Goal: Information Seeking & Learning: Compare options

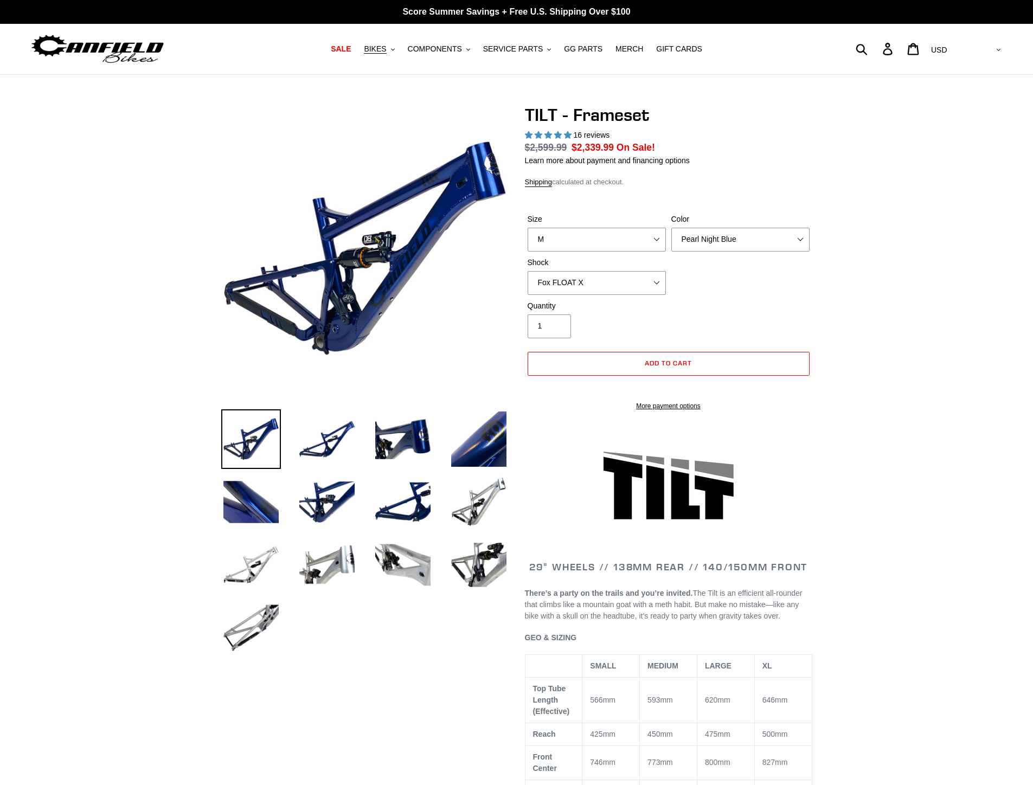
select select "highest-rating"
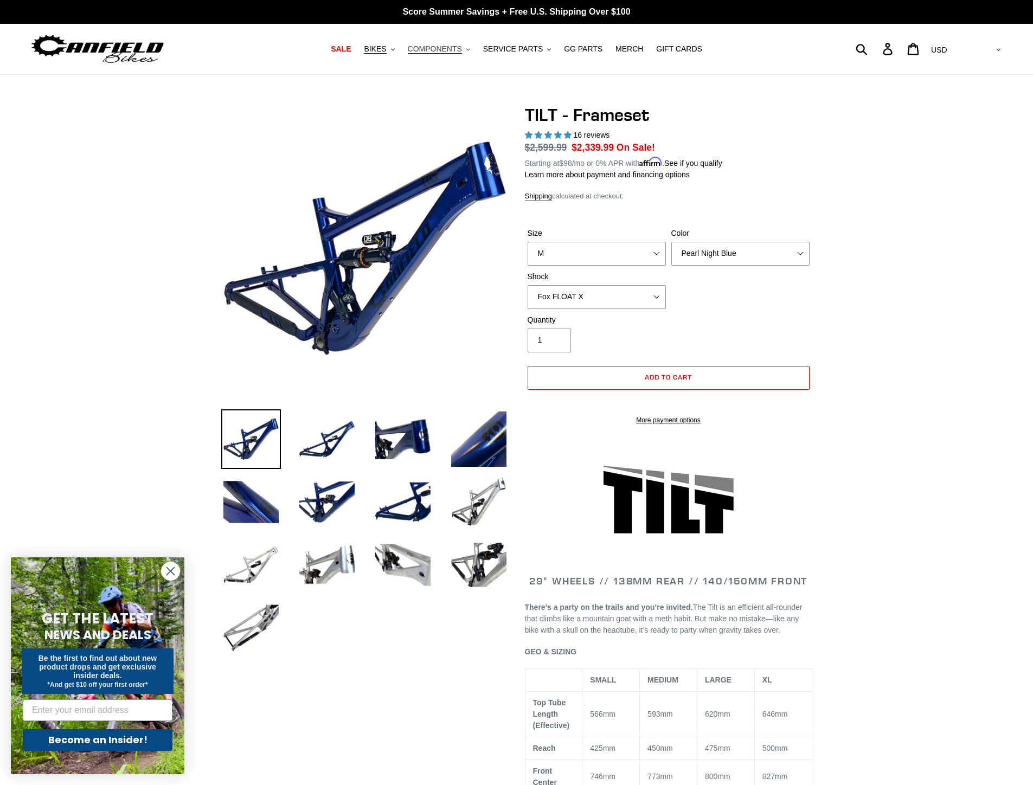
click at [447, 50] on span "COMPONENTS" at bounding box center [435, 48] width 54 height 9
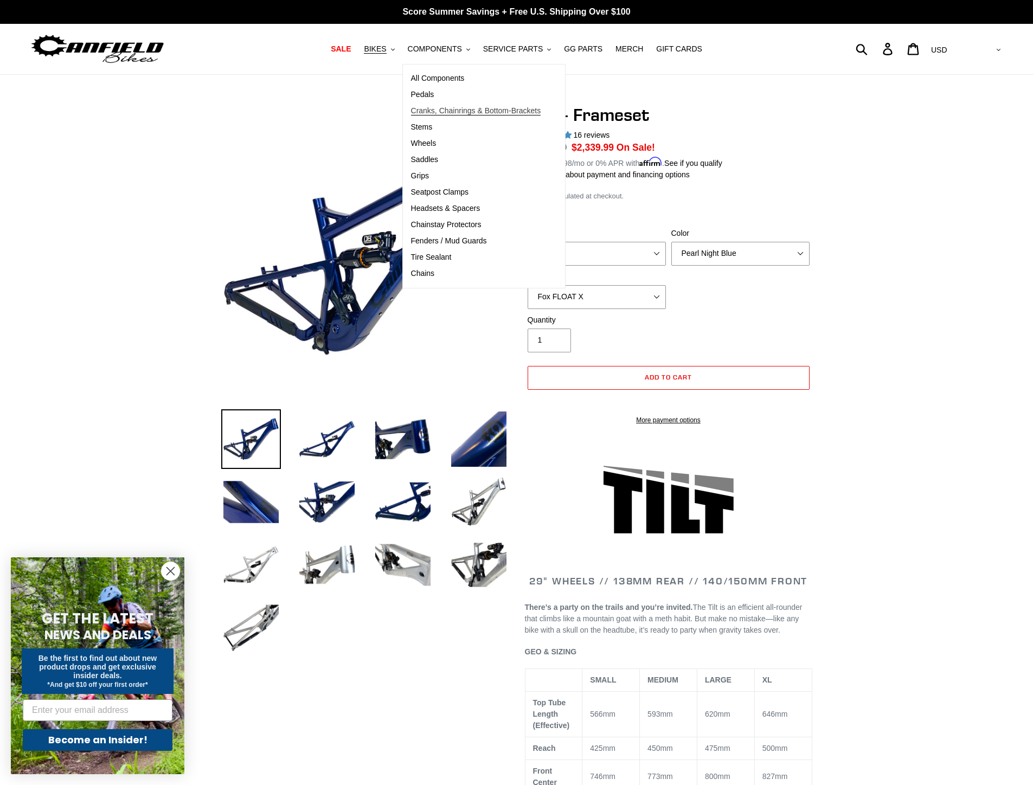
click at [444, 108] on span "Cranks, Chainrings & Bottom-Brackets" at bounding box center [476, 110] width 130 height 9
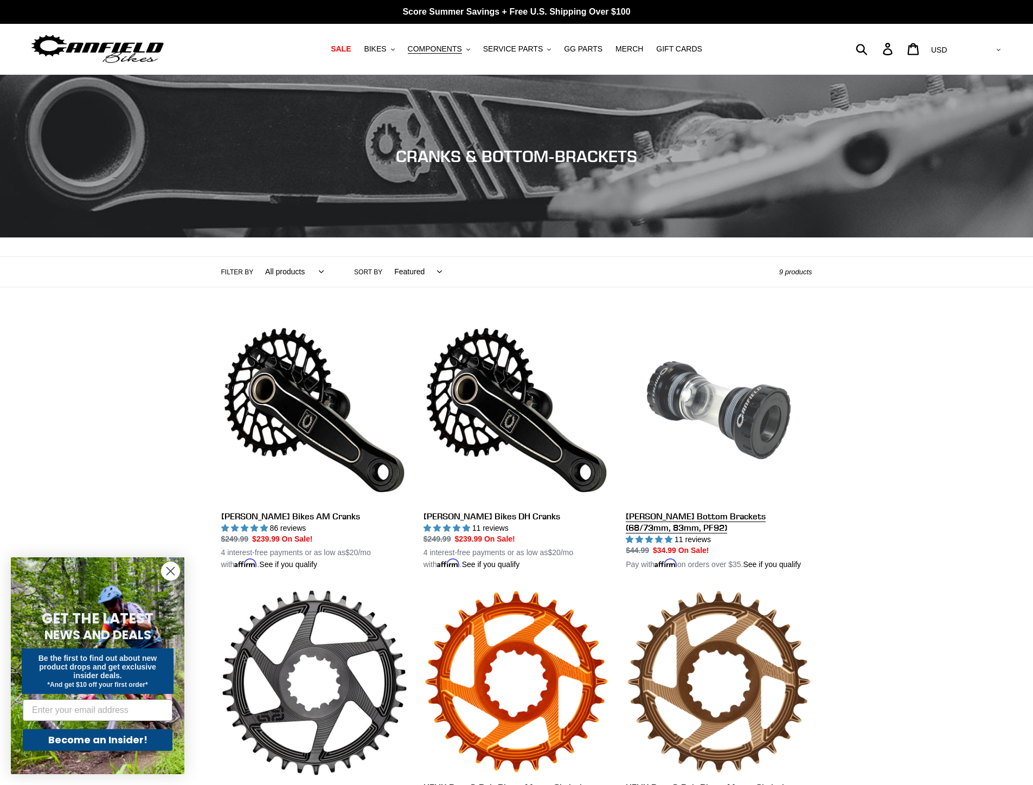
click at [787, 518] on link "[PERSON_NAME] Bottom Brackets (68/73mm, 83mm, PF92)" at bounding box center [719, 444] width 186 height 254
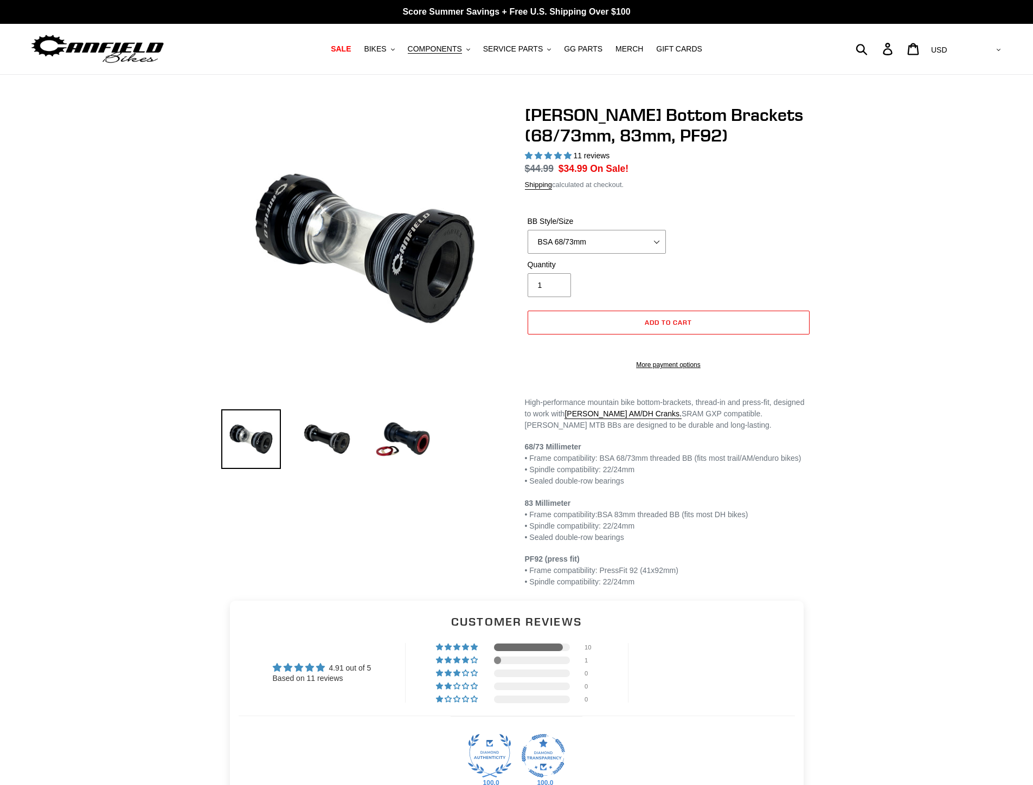
select select "highest-rating"
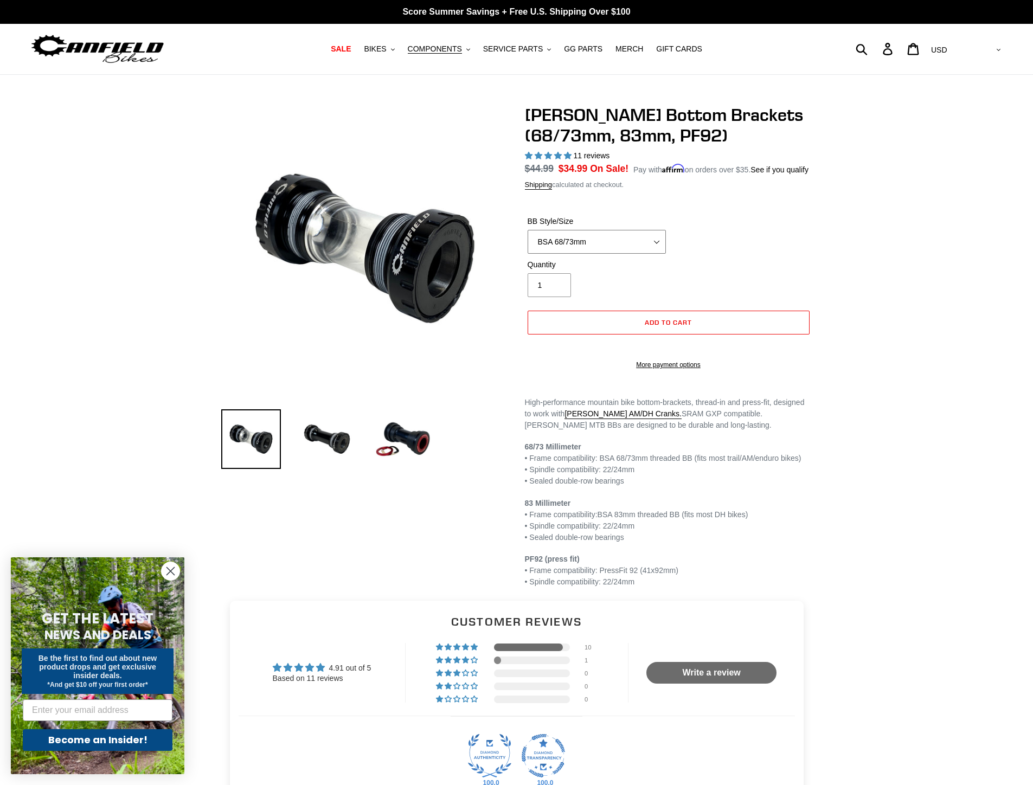
click at [631, 247] on select "BSA 68/73mm BSA 83mm PF92" at bounding box center [597, 242] width 138 height 24
click at [681, 419] on link "Canfield AM/DH Cranks." at bounding box center [622, 414] width 117 height 10
click at [443, 46] on span "COMPONENTS" at bounding box center [435, 48] width 54 height 9
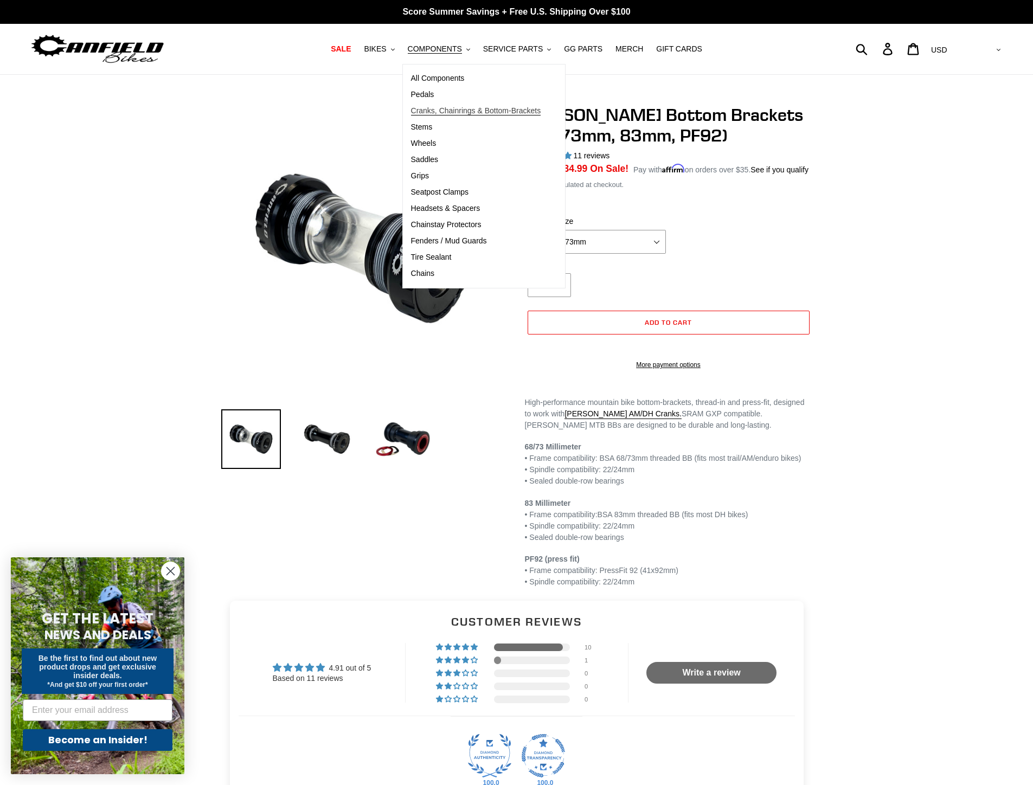
click at [451, 103] on link "Cranks, Chainrings & Bottom-Brackets" at bounding box center [476, 111] width 146 height 16
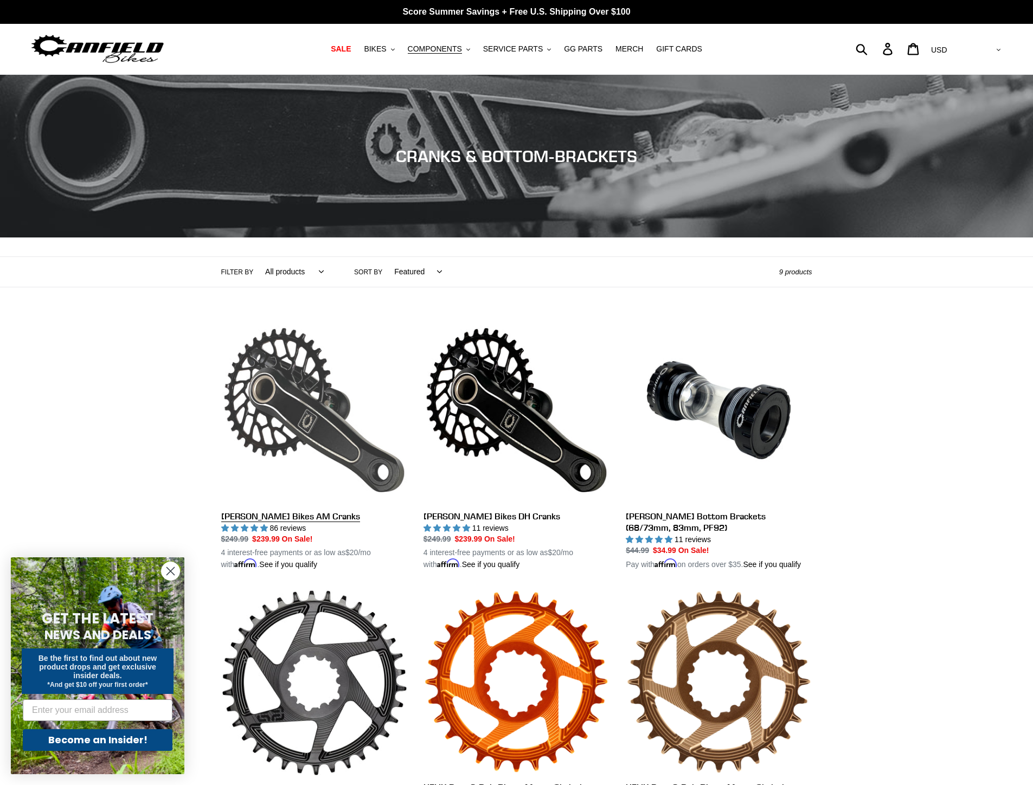
click at [313, 491] on link "[PERSON_NAME] Bikes AM Cranks" at bounding box center [314, 444] width 186 height 254
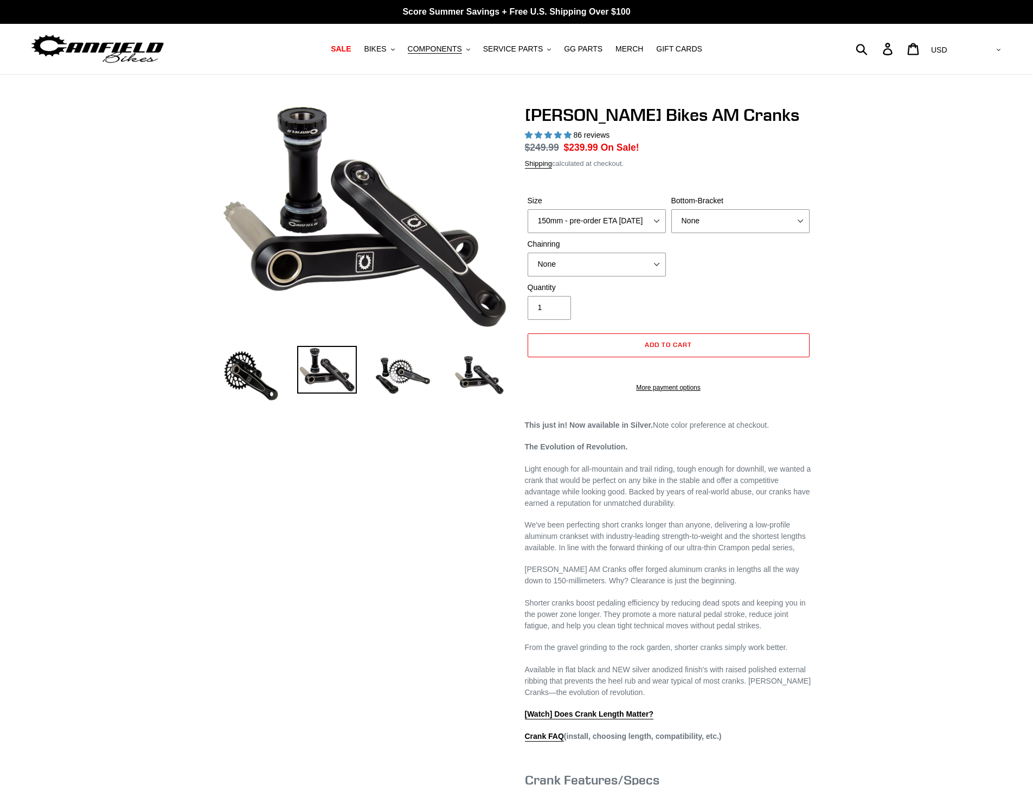
select select "highest-rating"
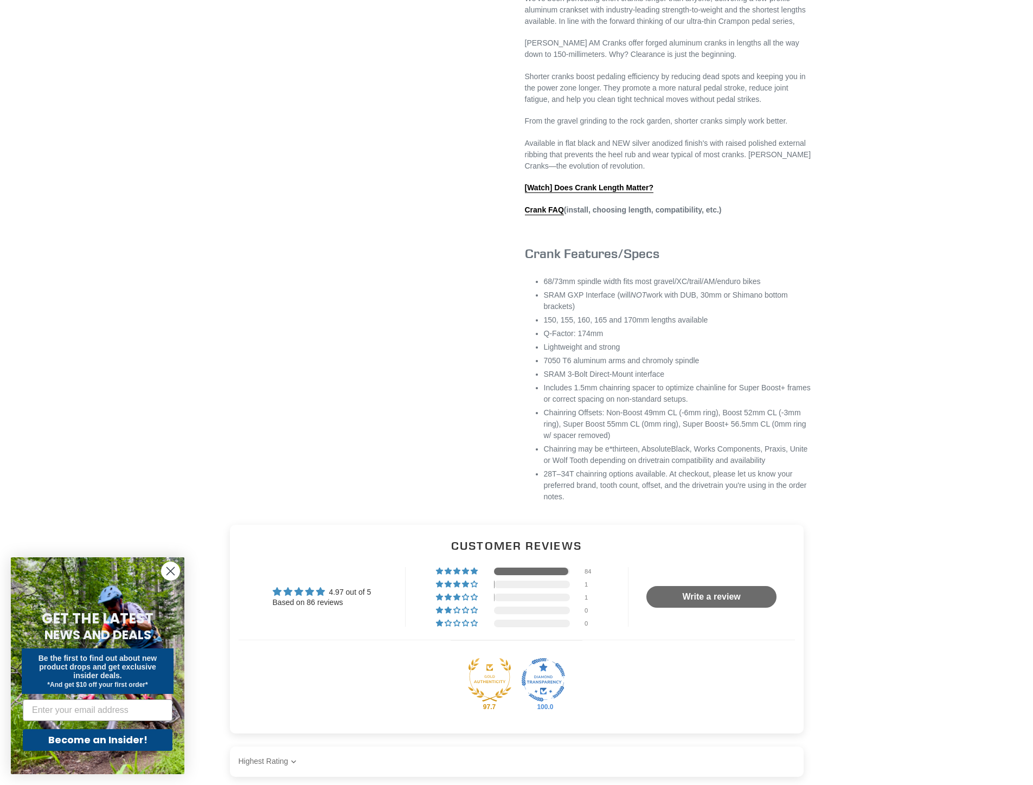
scroll to position [543, 0]
